Goal: Browse casually: Explore the website without a specific task or goal

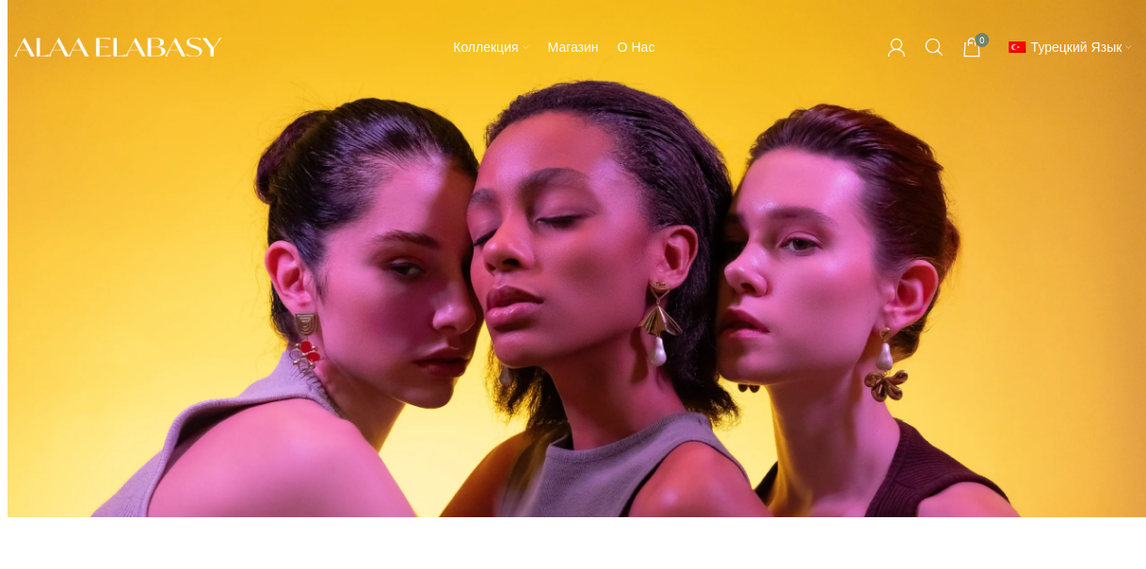
click at [841, 284] on rs-layer at bounding box center [581, 258] width 1146 height 516
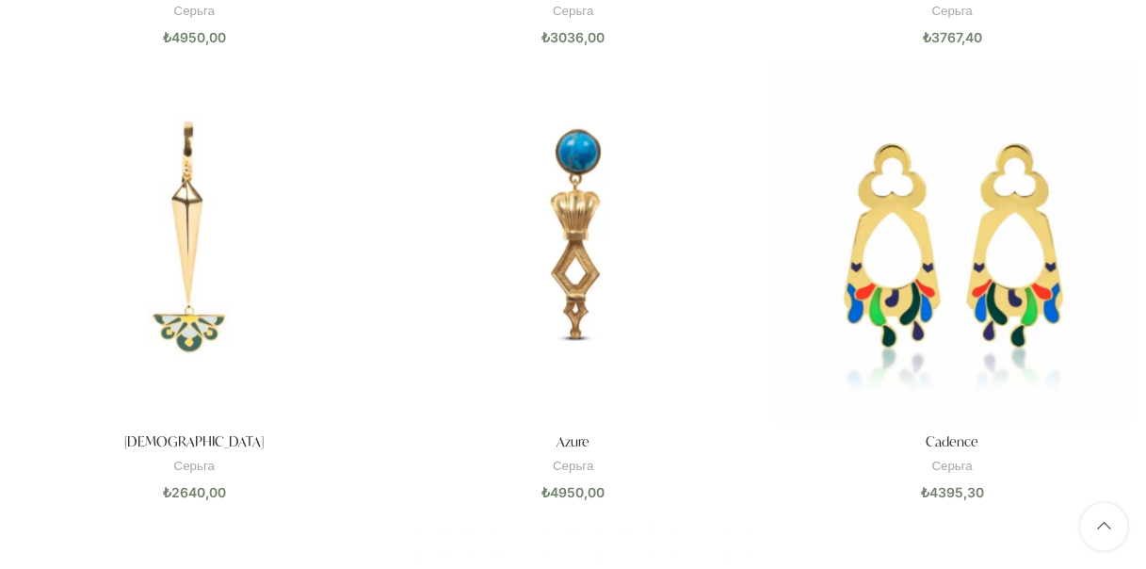
scroll to position [156, 0]
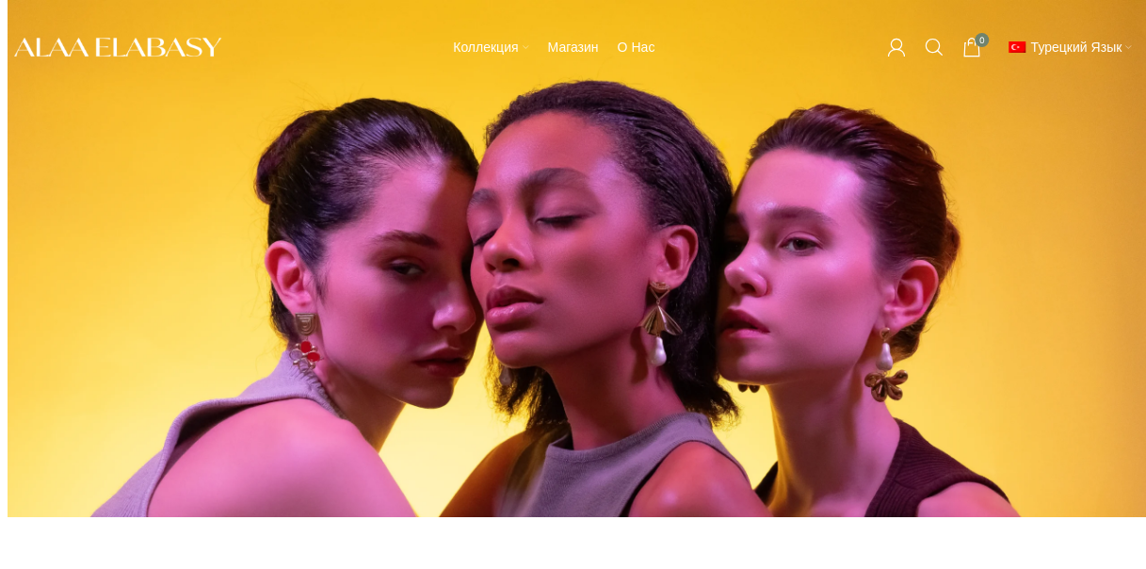
click at [675, 87] on div "Коллекция Neo Reflections Far Horizons Origins Midnight Fever The Reverie Магаз…" at bounding box center [554, 47] width 646 height 94
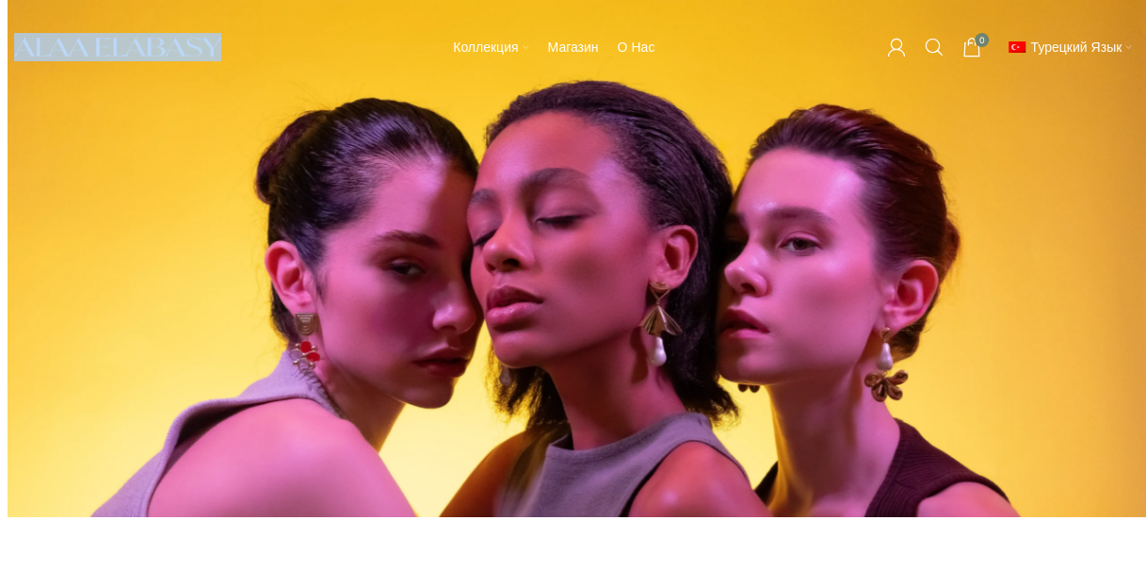
drag, startPoint x: 226, startPoint y: 41, endPoint x: 75, endPoint y: 49, distance: 150.9
click at [110, 49] on div at bounding box center [118, 46] width 226 height 27
click at [627, 47] on span "О нас" at bounding box center [636, 48] width 38 height 18
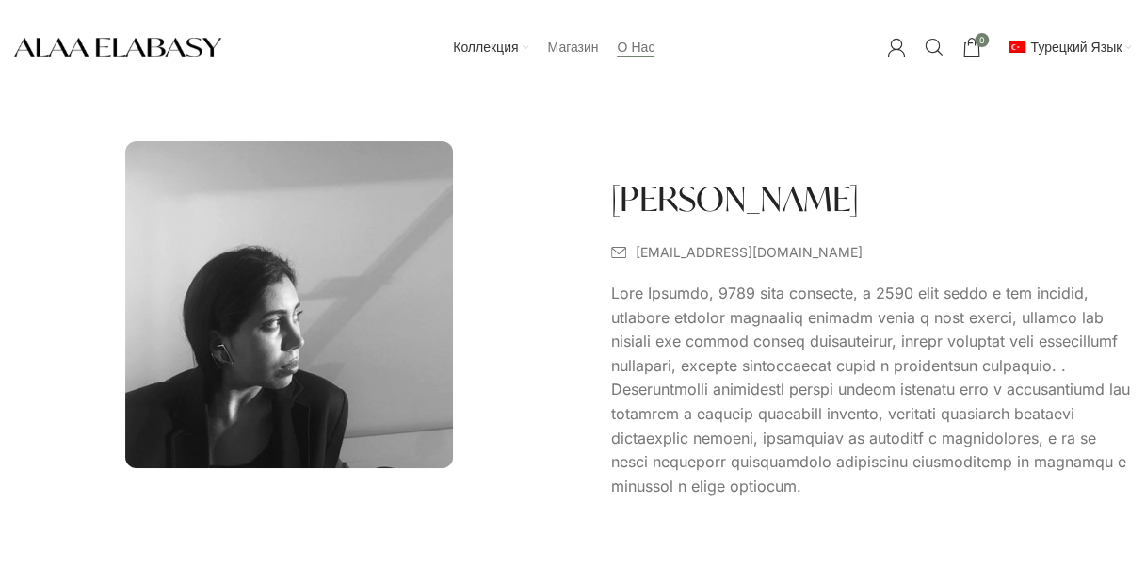
click at [578, 57] on span "Магазин" at bounding box center [572, 48] width 51 height 18
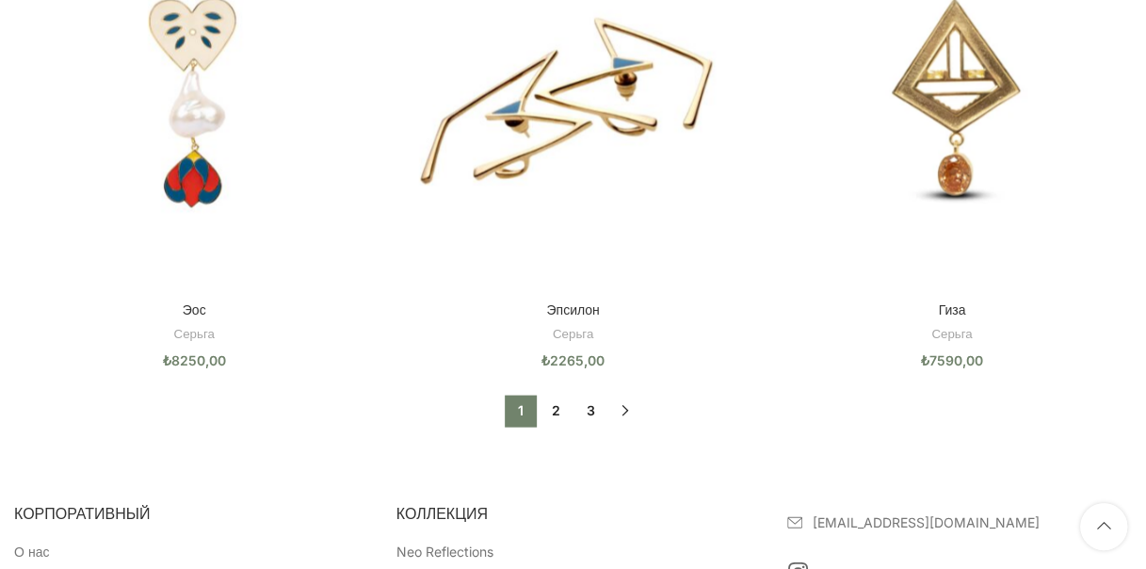
scroll to position [1569, 0]
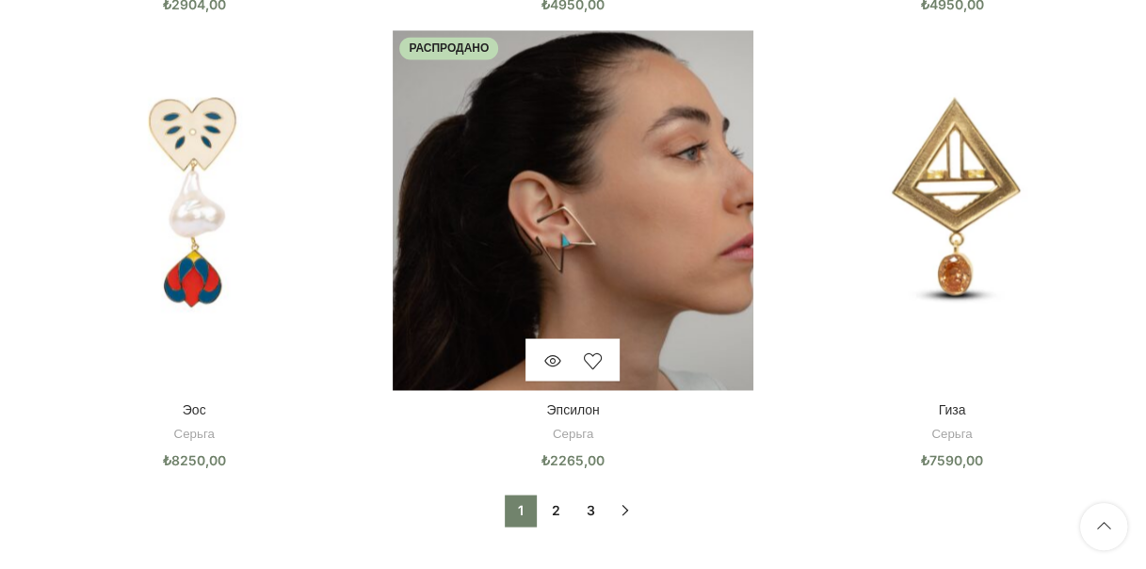
click at [567, 213] on img "Эпсилон" at bounding box center [573, 210] width 360 height 360
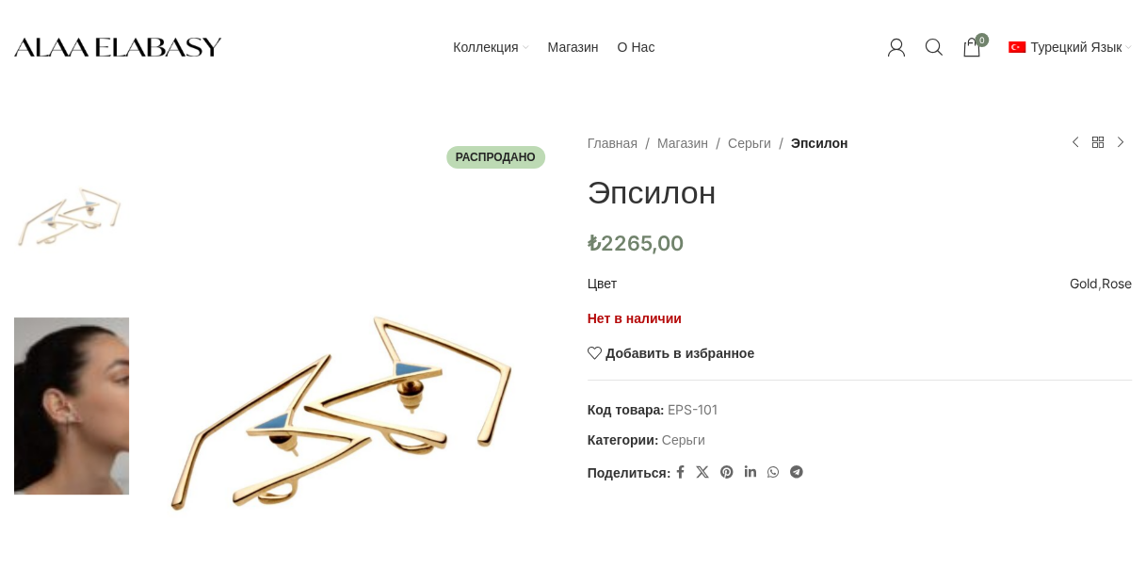
click at [60, 401] on img at bounding box center [71, 405] width 115 height 176
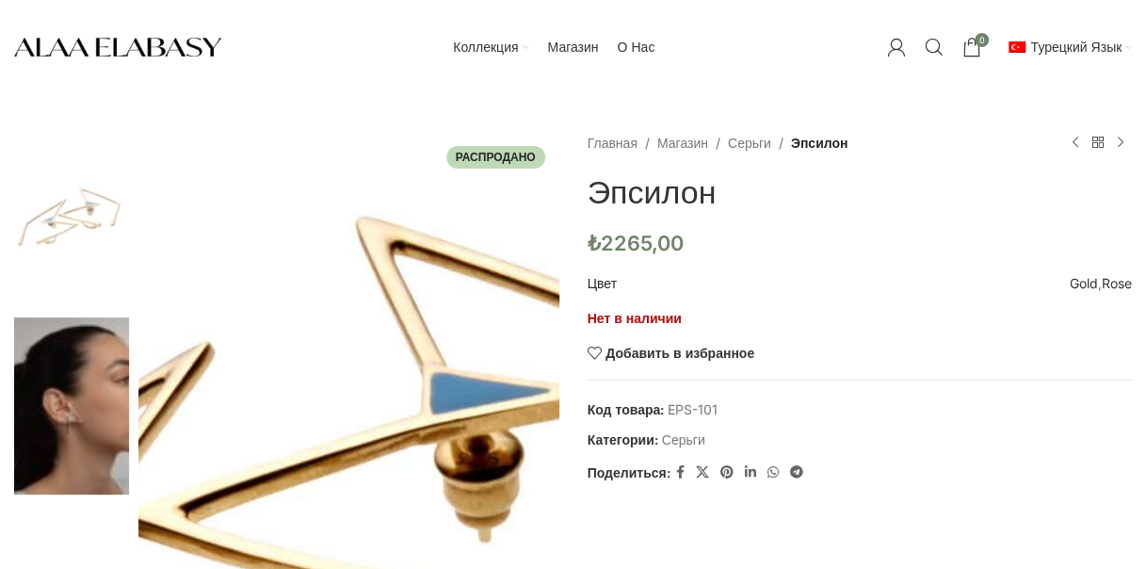
click at [381, 359] on img at bounding box center [273, 580] width 1413 height 1969
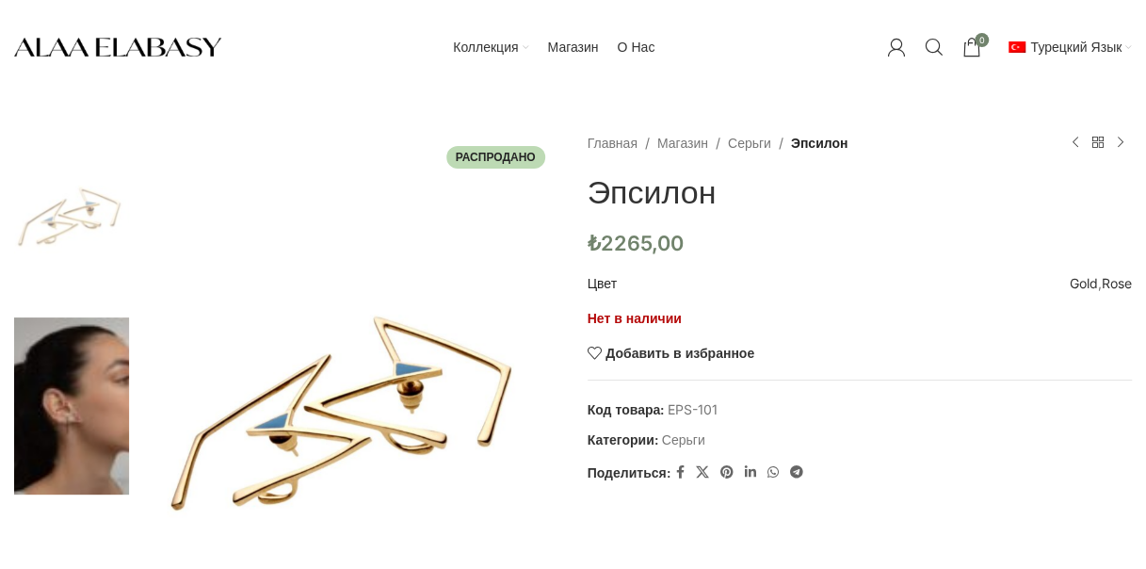
click at [131, 53] on img "Site logo" at bounding box center [117, 46] width 207 height 27
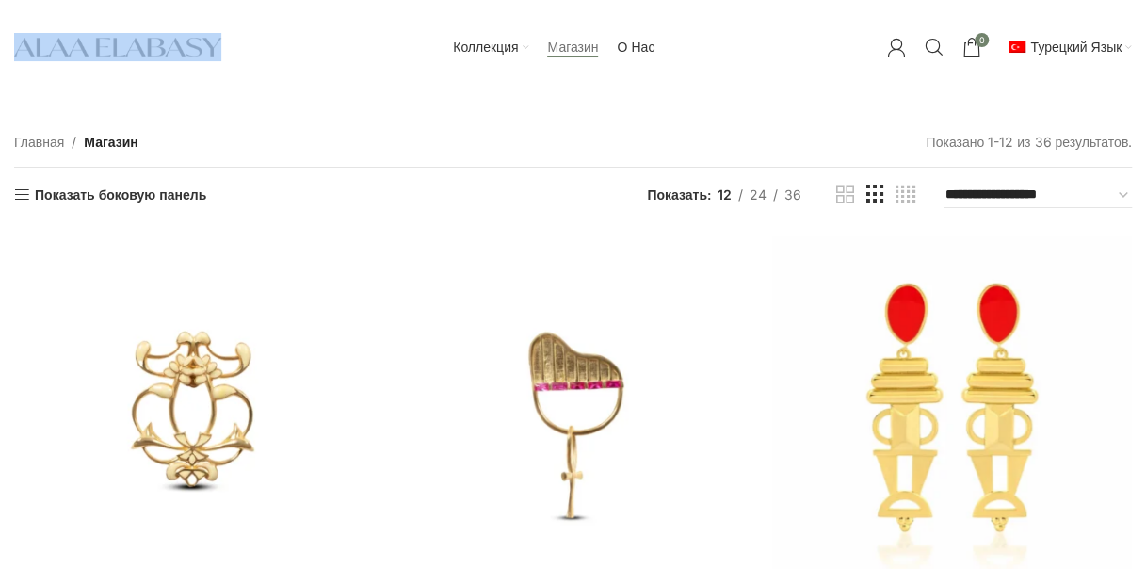
drag, startPoint x: 234, startPoint y: 41, endPoint x: 72, endPoint y: 45, distance: 162.1
click at [72, 45] on div "Коллекция Neo Reflections Far Horizons Origins Midnight Fever The Reverie Магаз…" at bounding box center [573, 47] width 1118 height 94
